Goal: Book appointment/travel/reservation

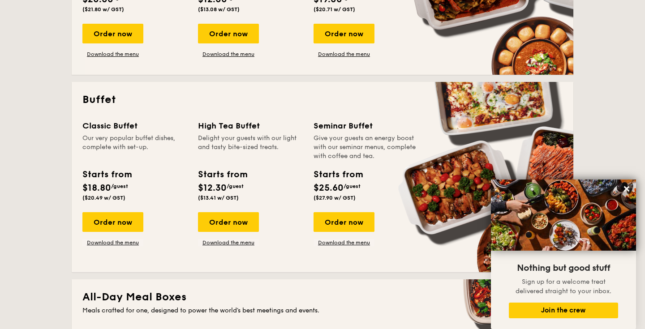
scroll to position [335, 0]
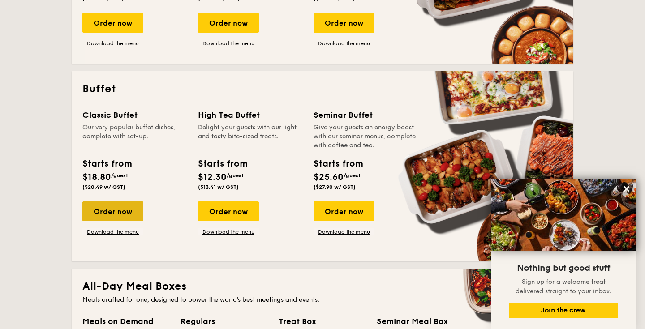
click at [106, 207] on div "Order now" at bounding box center [112, 212] width 61 height 20
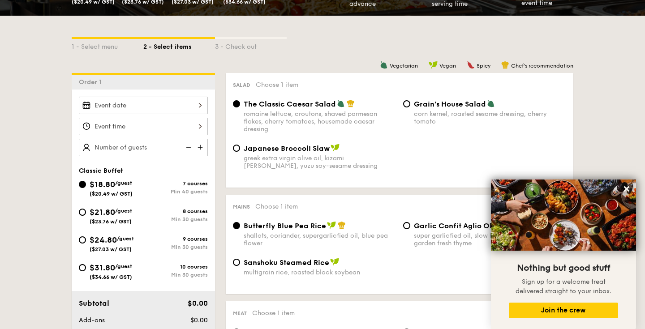
scroll to position [185, 0]
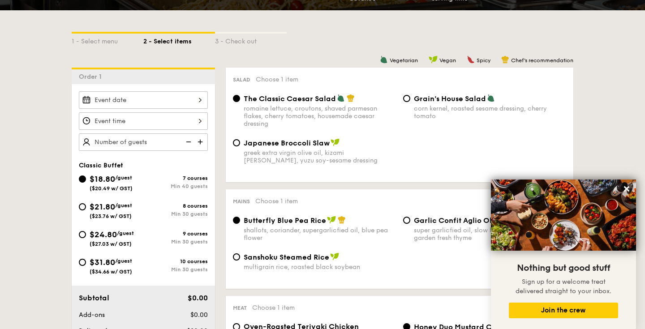
click at [137, 94] on div at bounding box center [143, 99] width 129 height 17
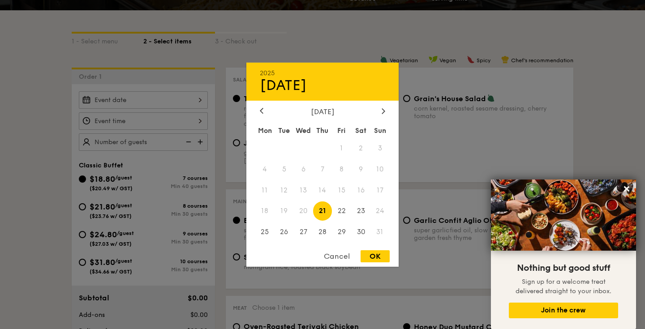
click at [391, 108] on div "[DATE]" at bounding box center [322, 111] width 152 height 9
click at [388, 108] on div "[DATE]" at bounding box center [322, 111] width 152 height 9
click at [384, 108] on icon at bounding box center [384, 111] width 4 height 6
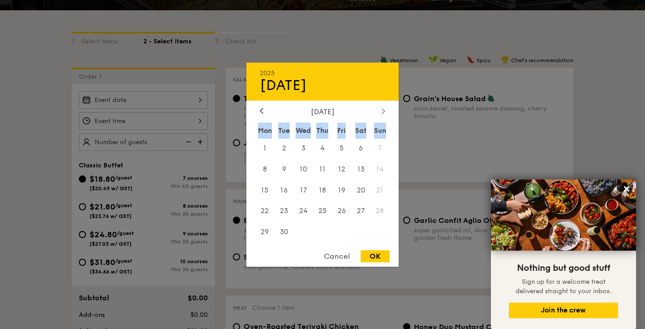
click at [384, 108] on icon at bounding box center [384, 111] width 4 height 6
click at [263, 106] on div "2025 Aug [DATE] Tue Wed Thu Fri Sat Sun 1 2 3 4 5 6 7 8 9 10 11 12 13 14 15 16 …" at bounding box center [322, 164] width 152 height 204
click at [261, 110] on icon at bounding box center [261, 110] width 3 height 5
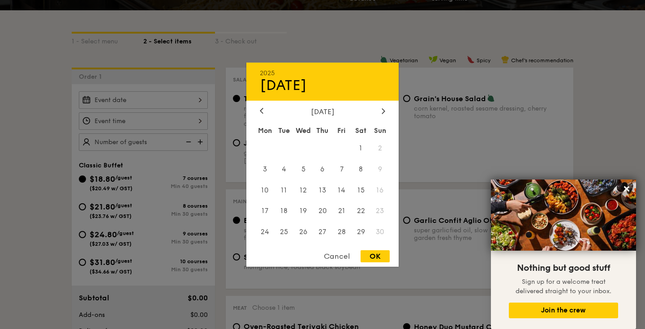
click at [379, 189] on span "16" at bounding box center [380, 190] width 19 height 19
click at [380, 110] on div at bounding box center [384, 111] width 8 height 9
click at [345, 255] on div "Cancel" at bounding box center [337, 256] width 44 height 12
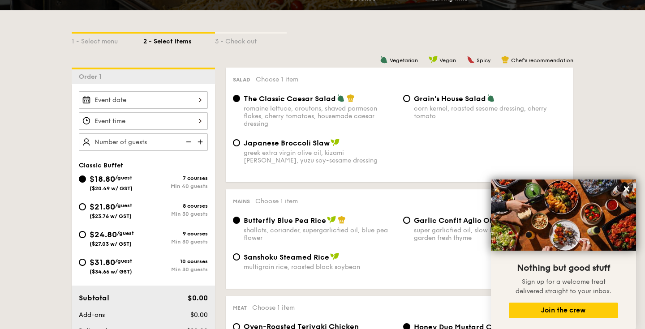
click at [154, 127] on div at bounding box center [143, 120] width 129 height 17
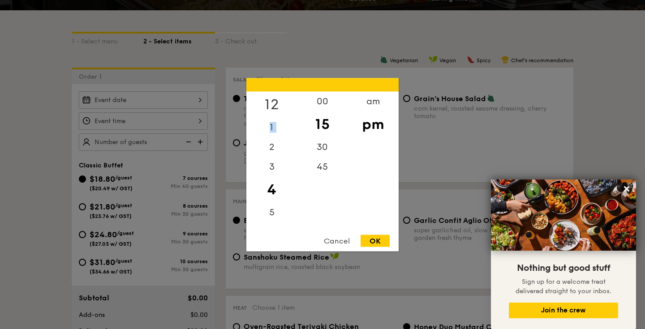
drag, startPoint x: 269, startPoint y: 142, endPoint x: 276, endPoint y: 100, distance: 42.7
click at [276, 100] on div "12 1 2 3 4 5 6 7 8 9 10 11" at bounding box center [271, 159] width 51 height 137
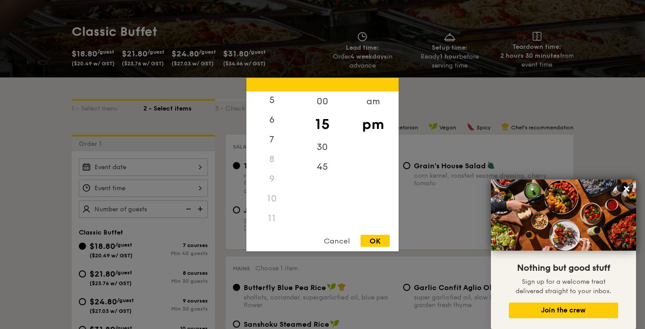
scroll to position [106, 0]
click at [270, 221] on div "11" at bounding box center [271, 218] width 51 height 20
click at [372, 101] on div "am" at bounding box center [373, 104] width 51 height 26
click at [270, 223] on div "11" at bounding box center [271, 215] width 51 height 26
click at [320, 102] on div "00" at bounding box center [322, 104] width 51 height 26
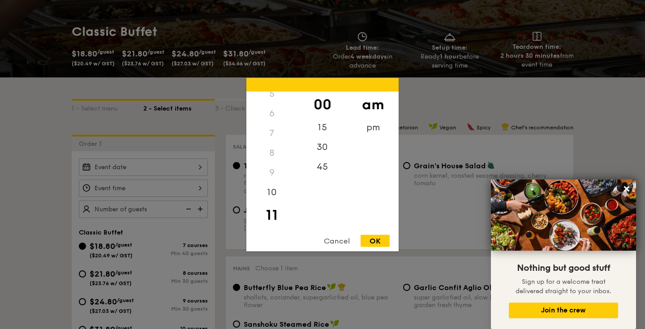
click at [376, 239] on div "OK" at bounding box center [375, 241] width 29 height 12
type input "11:00AM"
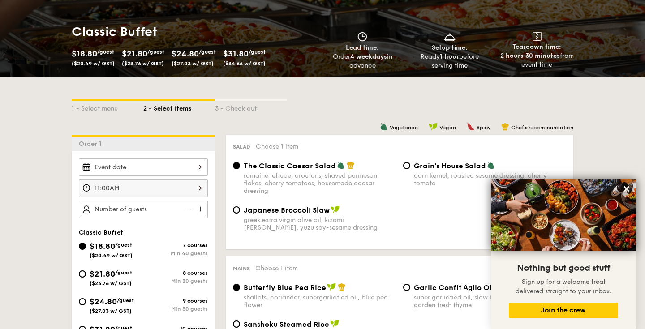
click at [202, 211] on img at bounding box center [200, 209] width 13 height 17
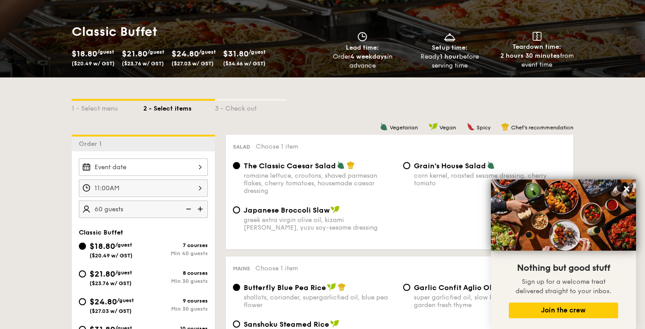
click at [202, 211] on img at bounding box center [200, 209] width 13 height 17
click at [107, 209] on input "70" at bounding box center [143, 209] width 129 height 17
type input "320 guests"
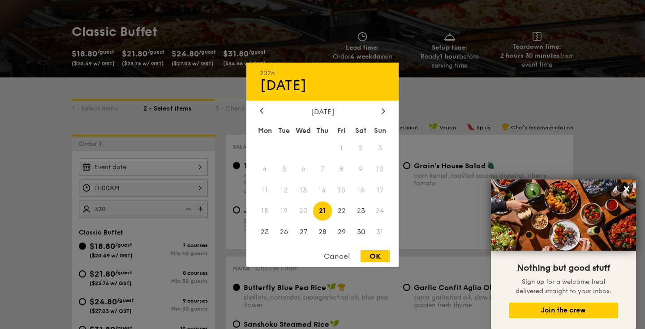
click at [138, 162] on div "2025 Aug [DATE] Tue Wed Thu Fri Sat Sun 1 2 3 4 5 6 7 8 9 10 11 12 13 14 15 16 …" at bounding box center [143, 167] width 129 height 17
click at [381, 108] on div at bounding box center [384, 111] width 8 height 9
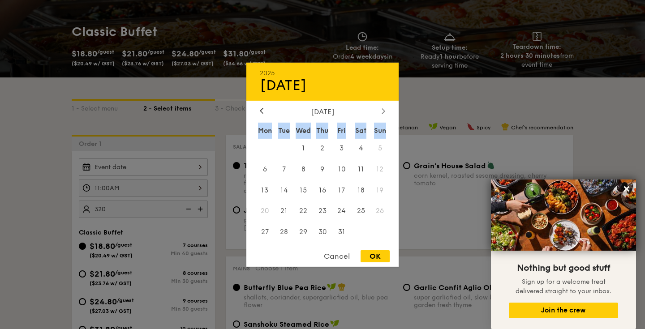
click at [381, 108] on div at bounding box center [384, 111] width 8 height 9
click at [285, 129] on div "Tue" at bounding box center [284, 130] width 19 height 16
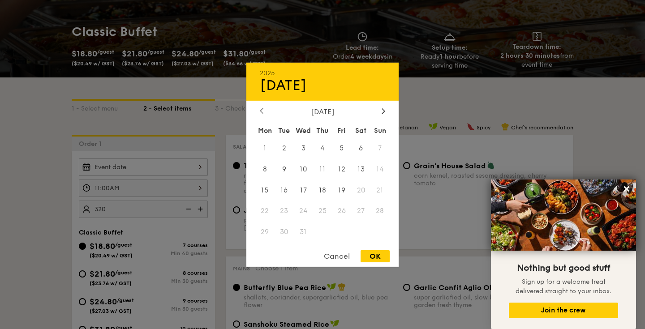
click at [263, 110] on icon at bounding box center [262, 111] width 4 height 6
click at [373, 144] on span "2" at bounding box center [380, 147] width 19 height 19
click at [387, 151] on span "2" at bounding box center [380, 147] width 19 height 19
click at [378, 199] on span "16" at bounding box center [380, 190] width 19 height 19
click at [378, 194] on span "16" at bounding box center [380, 190] width 19 height 19
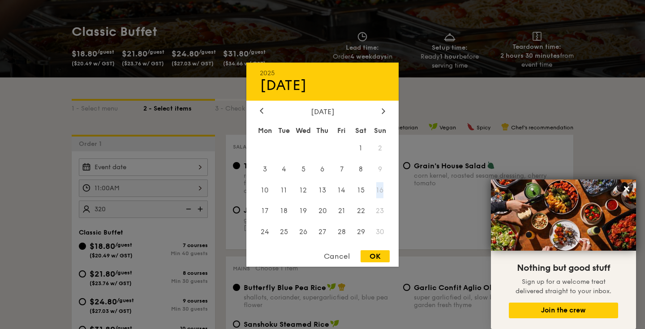
click at [378, 194] on span "16" at bounding box center [380, 190] width 19 height 19
click at [259, 107] on div at bounding box center [262, 111] width 8 height 9
click at [383, 111] on icon at bounding box center [383, 110] width 3 height 5
click at [381, 109] on div at bounding box center [384, 111] width 8 height 9
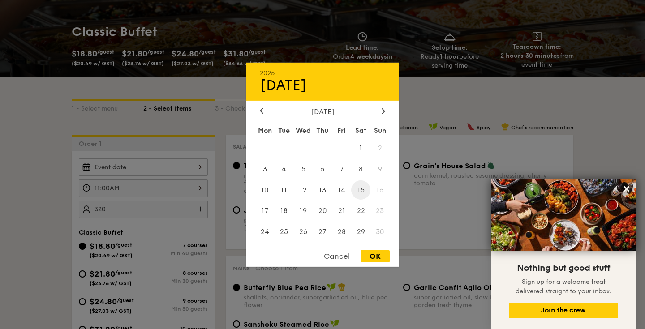
click at [361, 190] on span "15" at bounding box center [360, 190] width 19 height 19
click at [372, 262] on div "OK" at bounding box center [375, 256] width 29 height 12
type input "[DATE]"
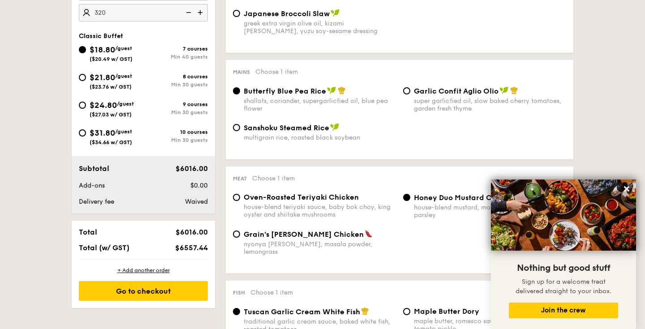
scroll to position [320, 0]
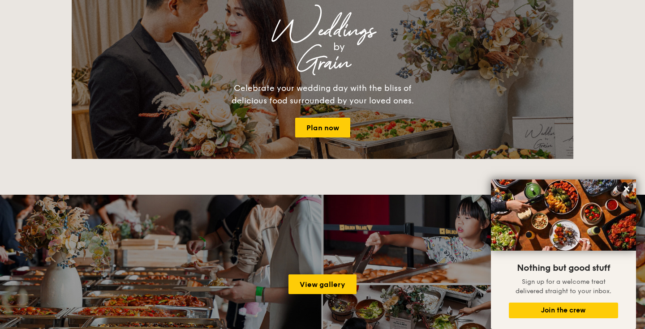
scroll to position [1133, 0]
